Goal: Task Accomplishment & Management: Manage account settings

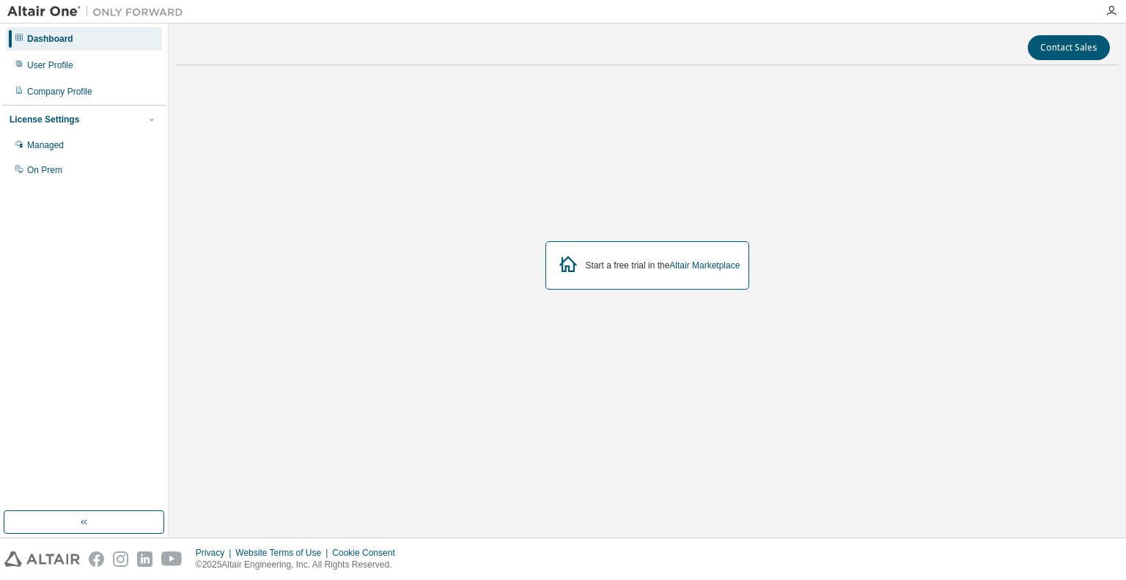
click at [979, 281] on div "Start a free trial in the Altair Marketplace" at bounding box center [647, 265] width 943 height 377
click at [45, 73] on div "User Profile" at bounding box center [84, 65] width 156 height 23
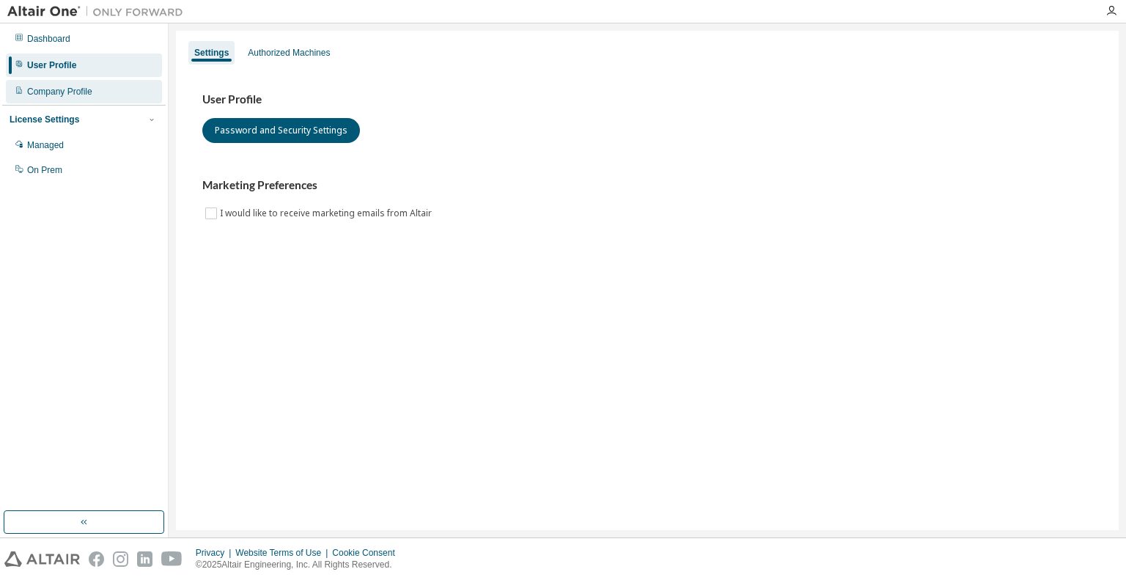
click at [65, 91] on div "Company Profile" at bounding box center [59, 92] width 65 height 12
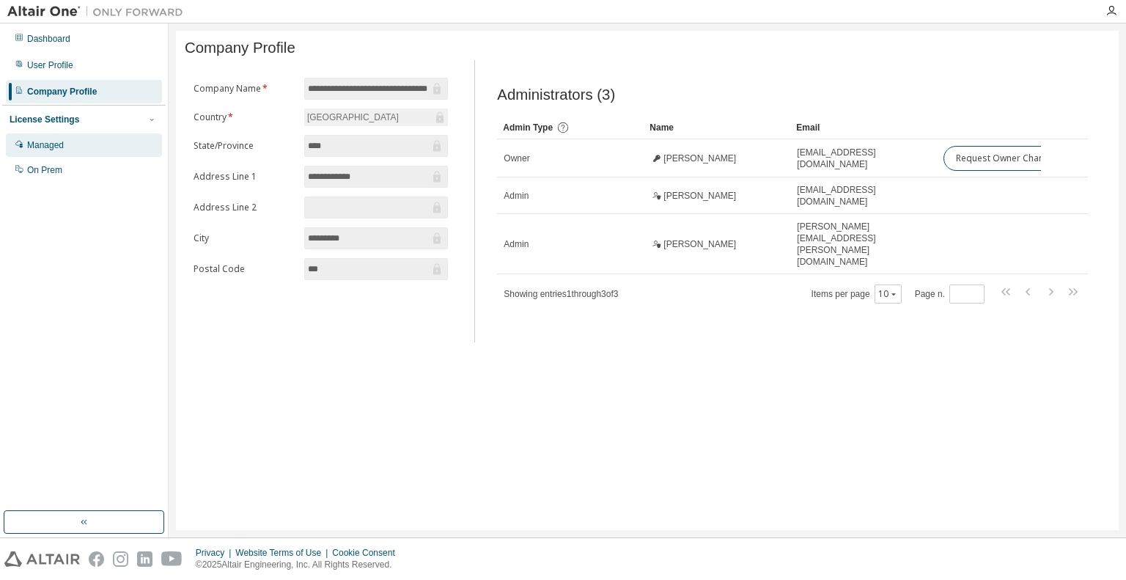
click at [59, 143] on div "Managed" at bounding box center [45, 145] width 37 height 12
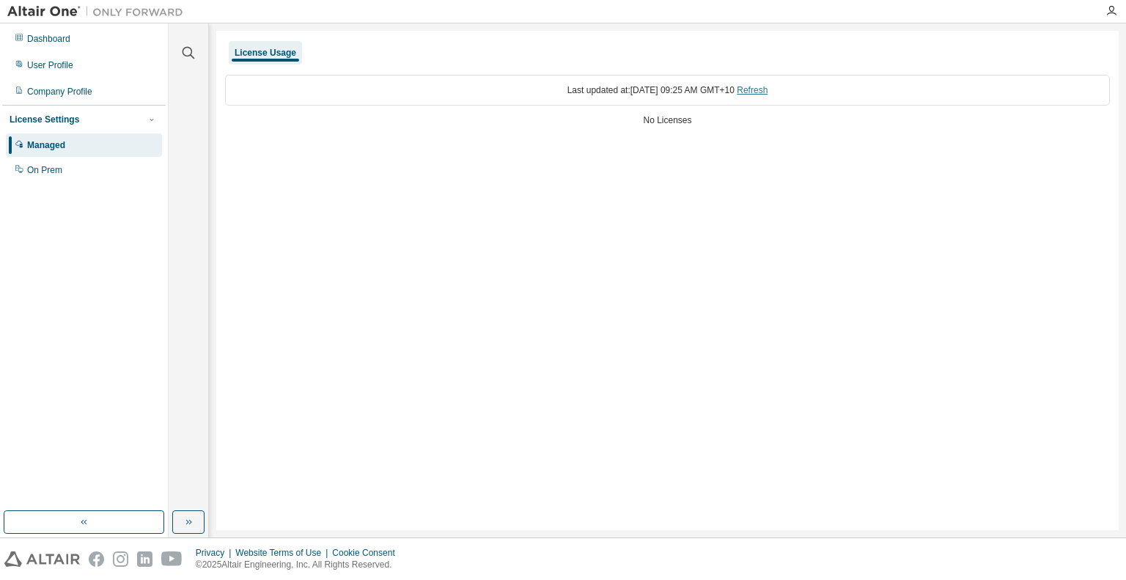
click at [767, 86] on link "Refresh" at bounding box center [752, 90] width 31 height 10
